Goal: Information Seeking & Learning: Learn about a topic

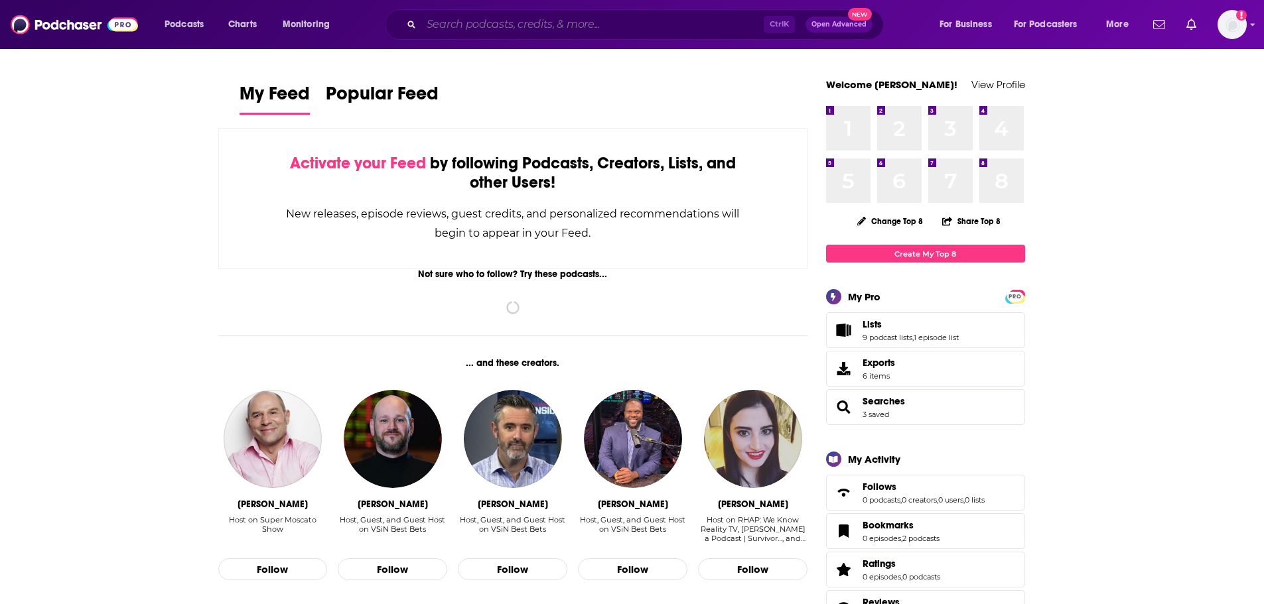
click at [706, 19] on input "Search podcasts, credits, & more..." at bounding box center [592, 24] width 342 height 21
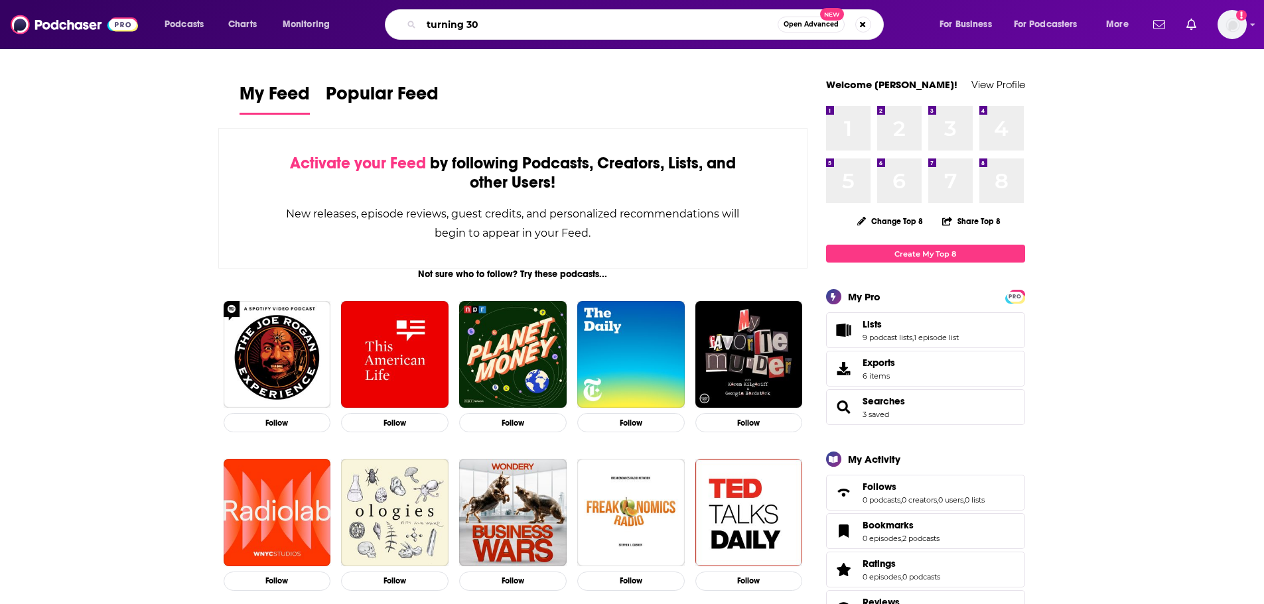
type input "turning 30"
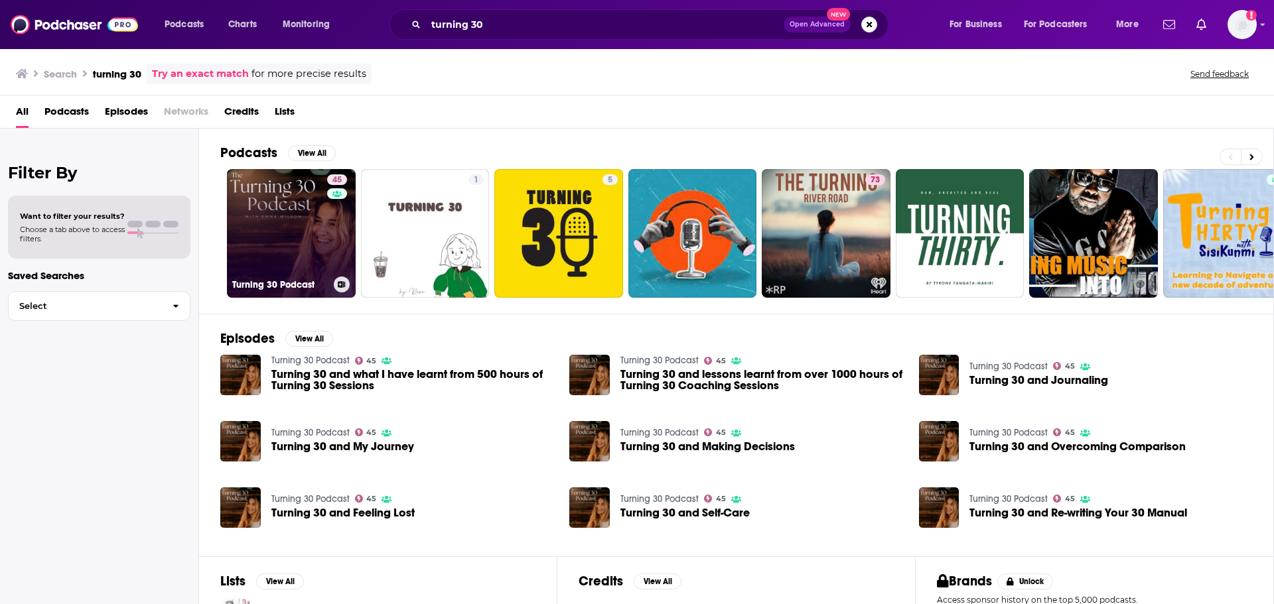
click at [261, 222] on link "45 Turning 30 Podcast" at bounding box center [291, 233] width 129 height 129
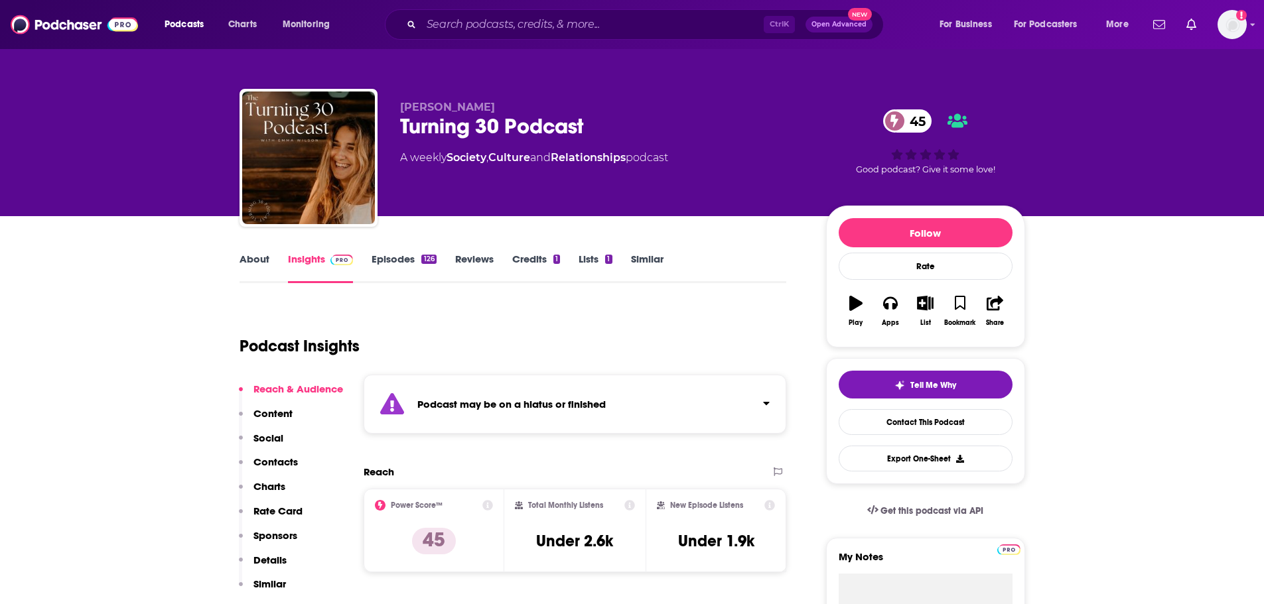
click at [258, 257] on link "About" at bounding box center [255, 268] width 30 height 31
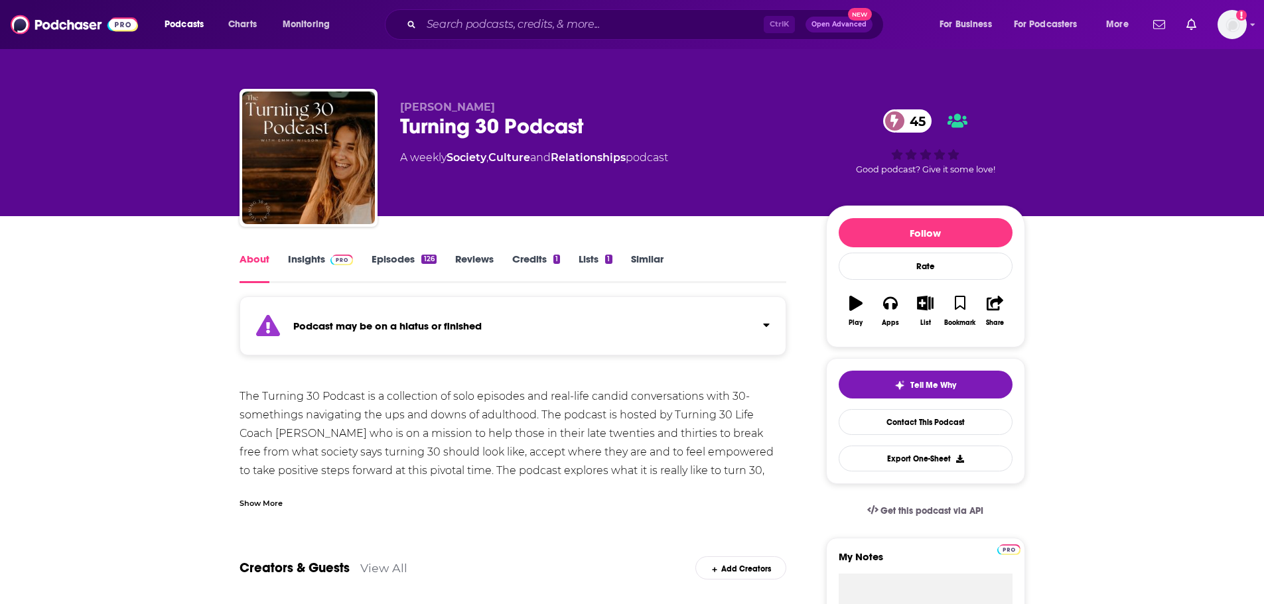
click at [383, 265] on link "Episodes 126" at bounding box center [404, 268] width 64 height 31
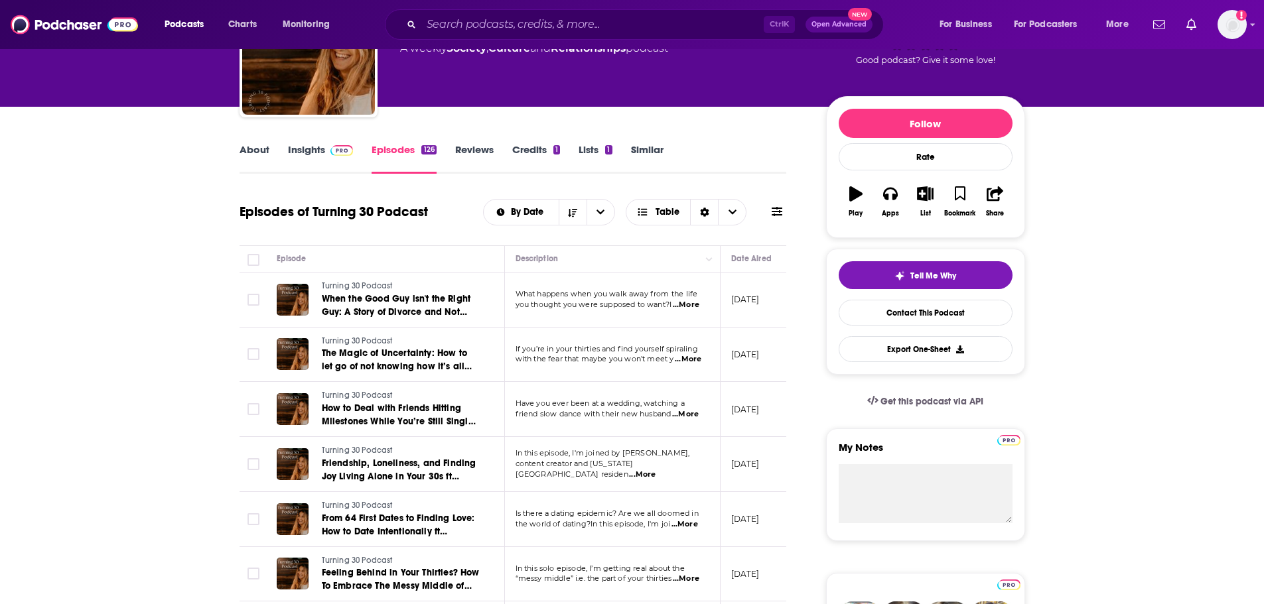
scroll to position [133, 0]
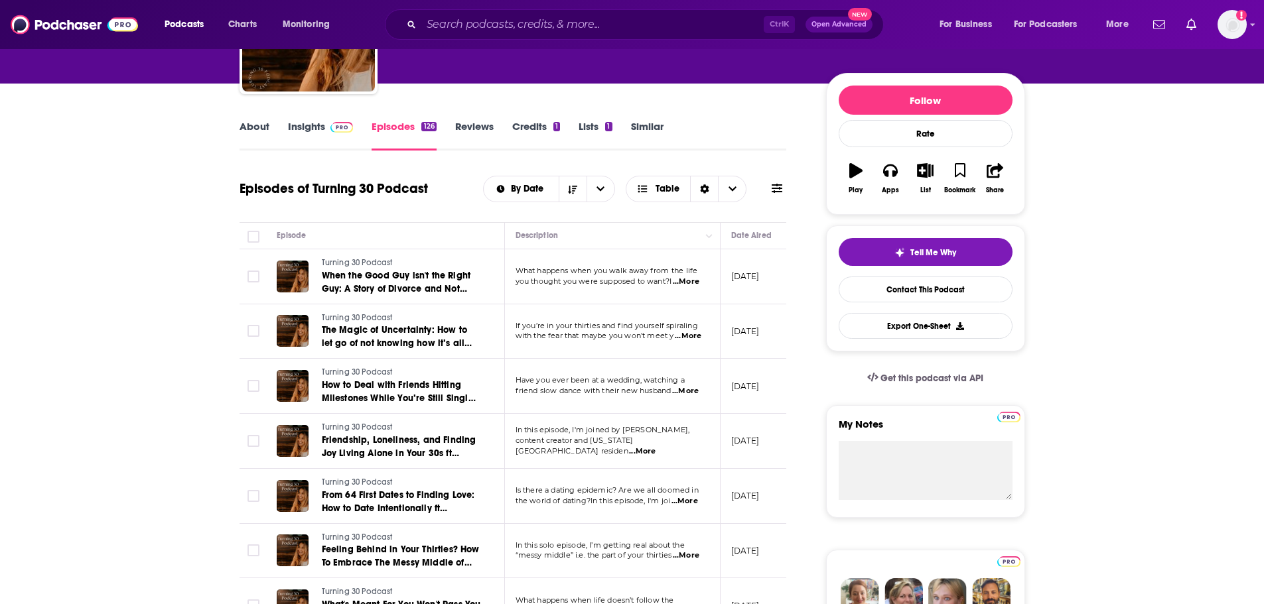
click at [683, 283] on span "...More" at bounding box center [686, 282] width 27 height 11
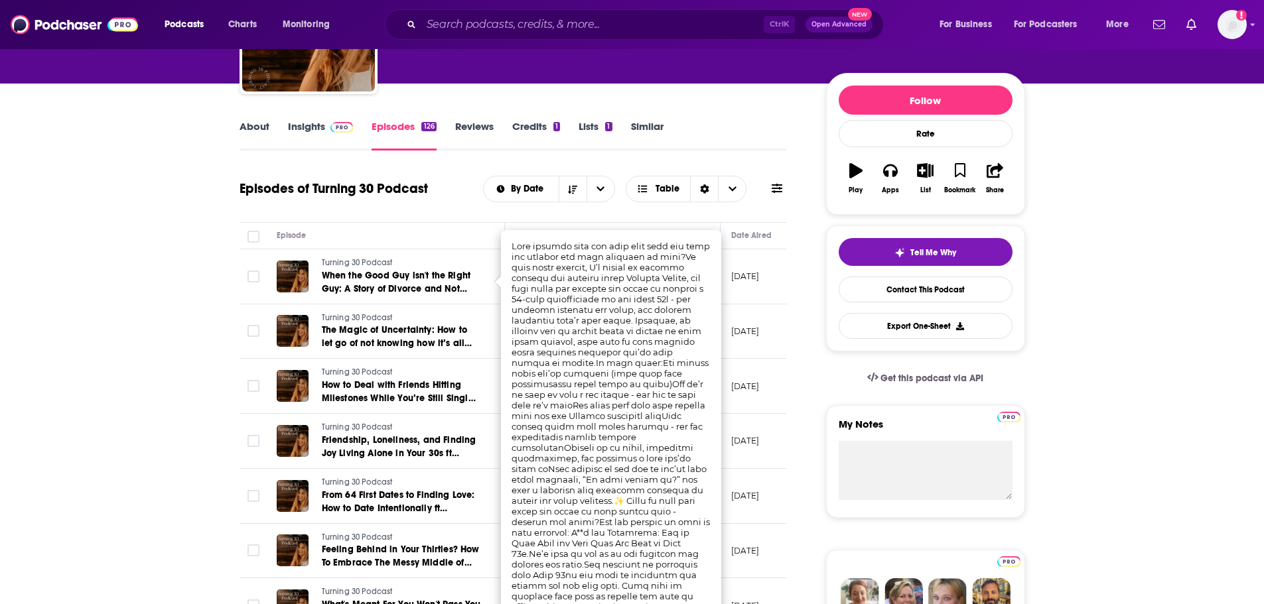
scroll to position [199, 0]
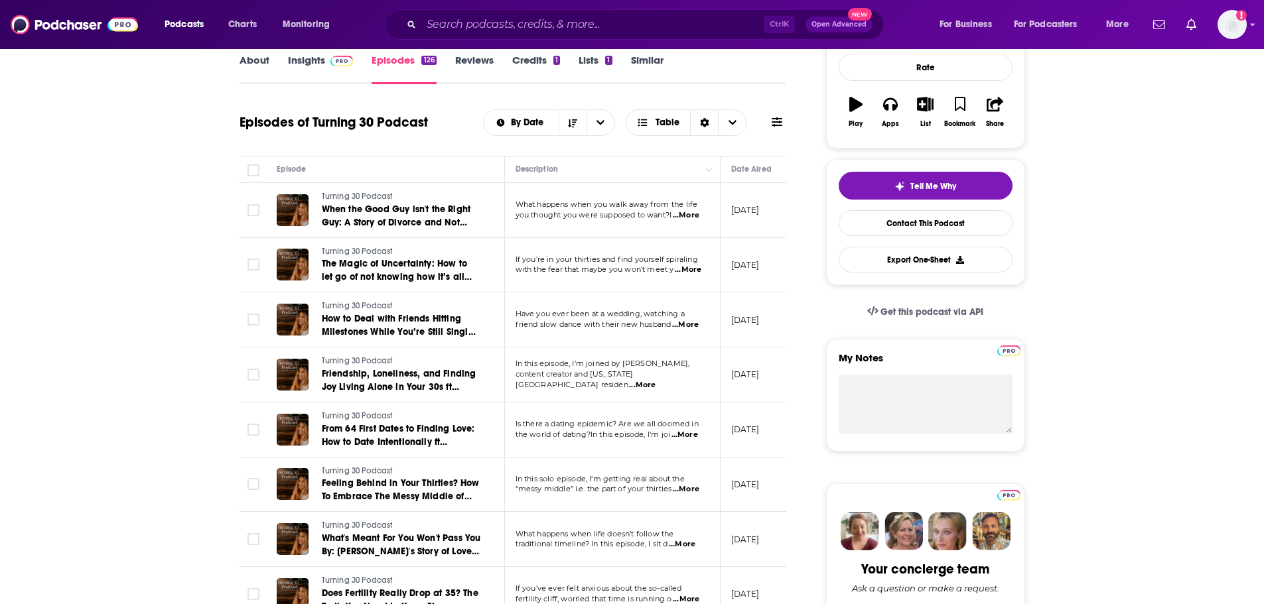
click at [683, 23] on input "Search podcasts, credits, & more..." at bounding box center [592, 24] width 342 height 21
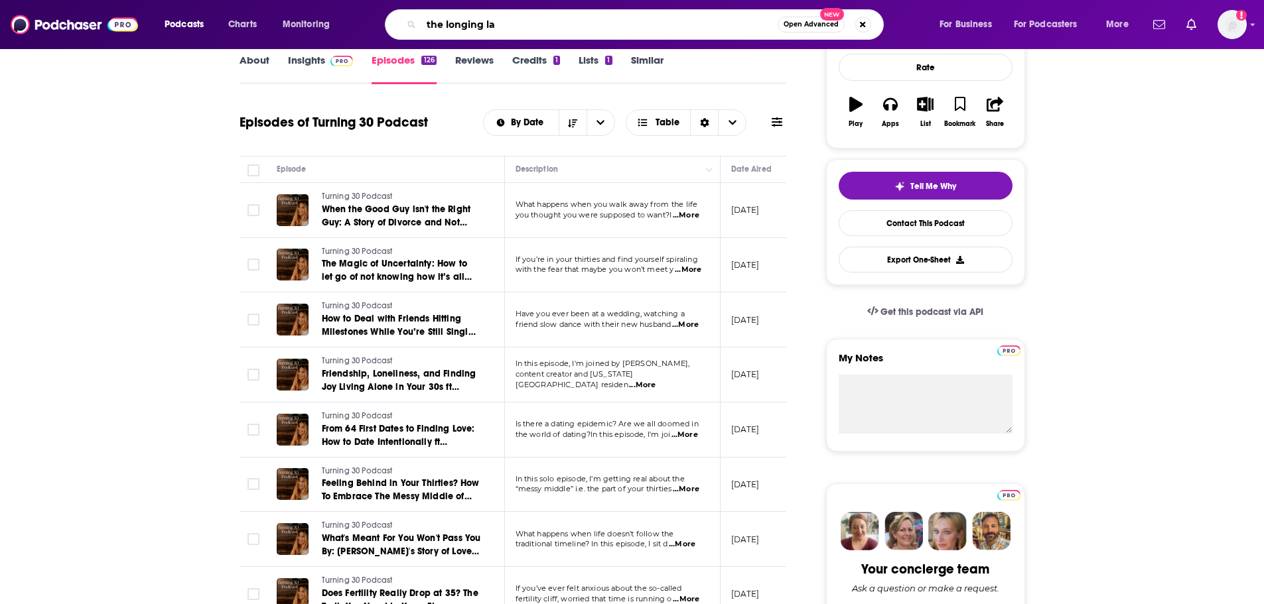
type input "the longing lab"
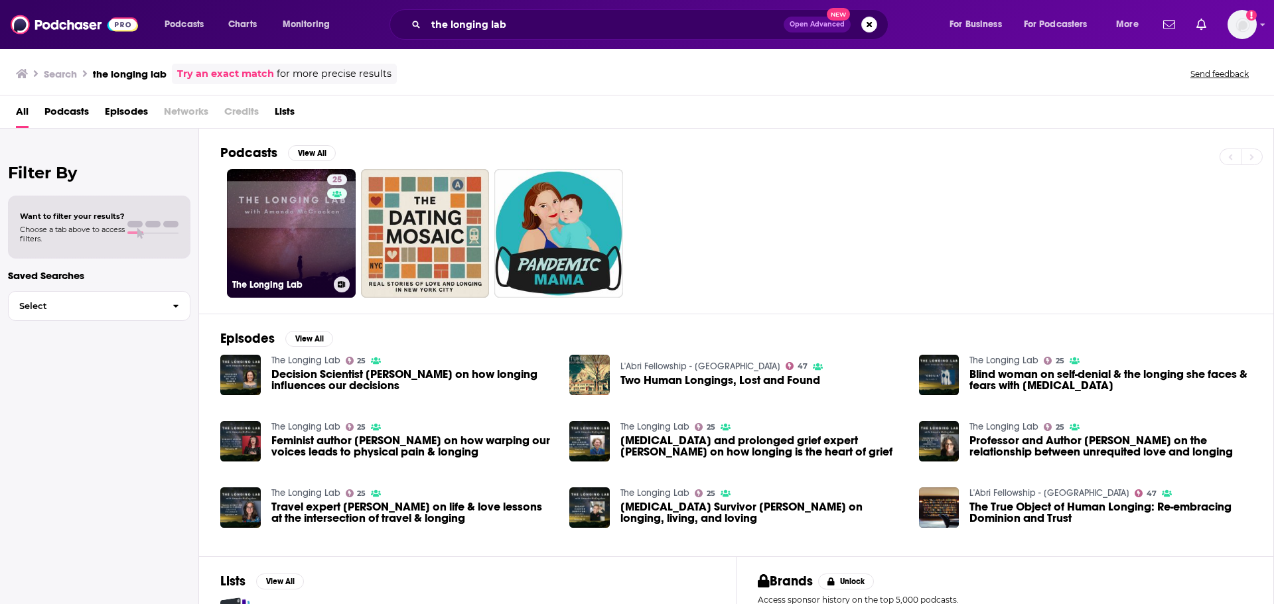
click at [249, 216] on link "25 The Longing Lab" at bounding box center [291, 233] width 129 height 129
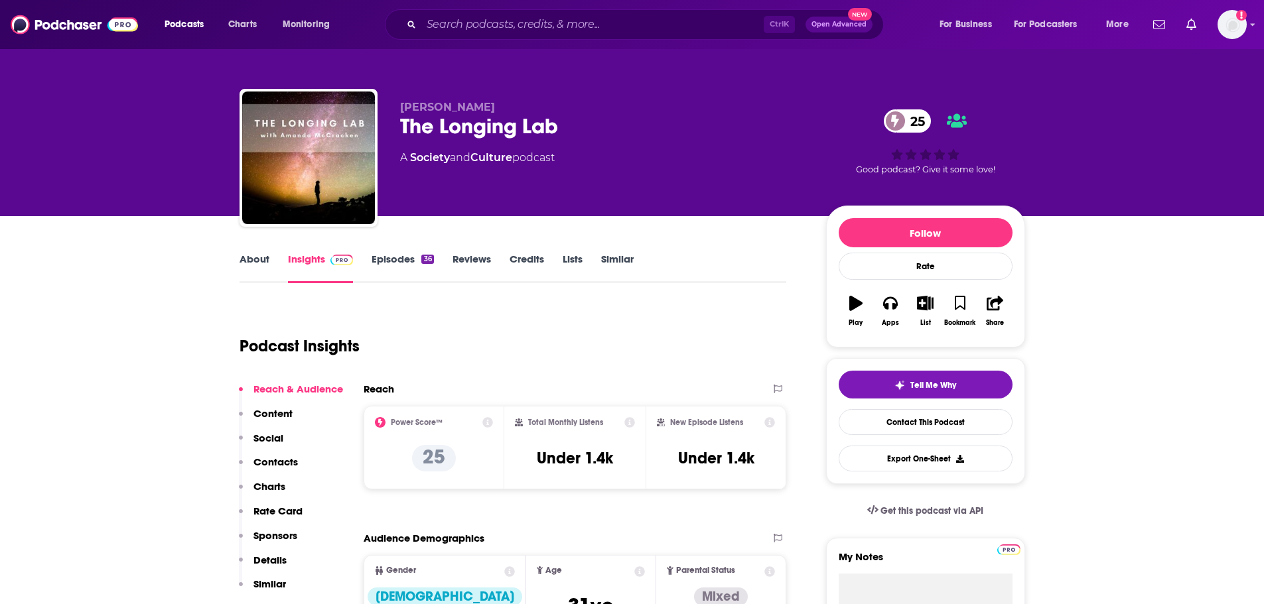
click at [376, 261] on link "Episodes 36" at bounding box center [403, 268] width 62 height 31
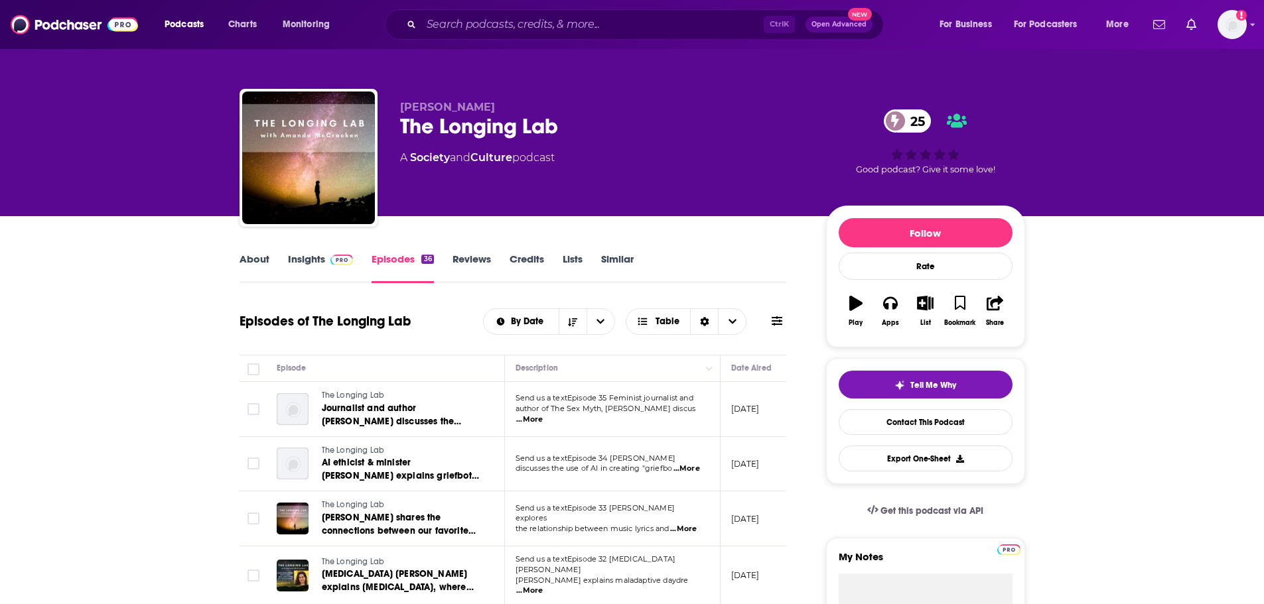
click at [313, 263] on link "Insights" at bounding box center [321, 268] width 66 height 31
